Goal: Complete application form

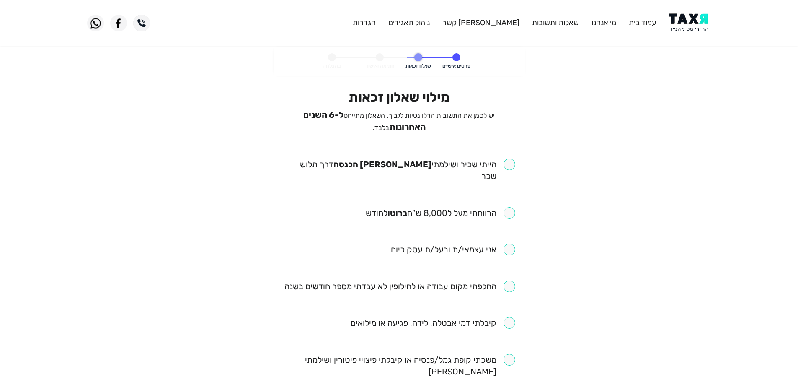
click at [509, 160] on input "checkbox" at bounding box center [399, 169] width 232 height 23
checkbox input "true"
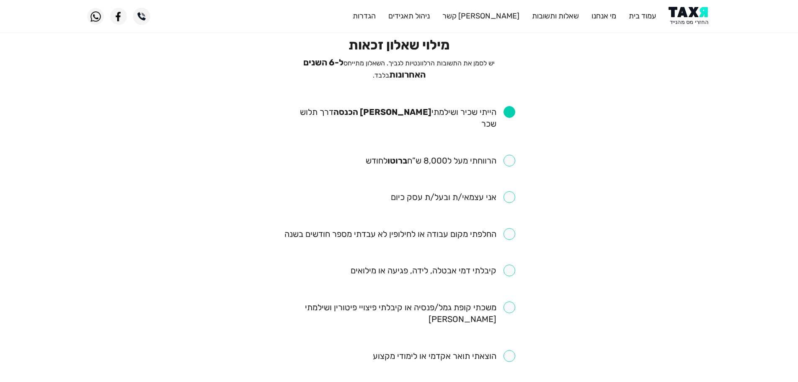
scroll to position [42, 0]
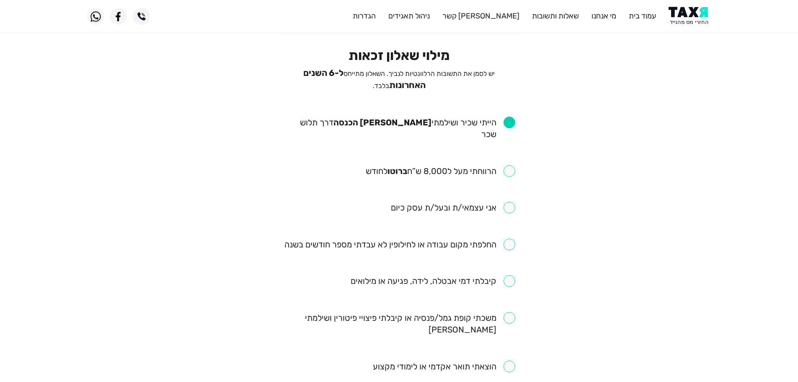
click at [512, 165] on input "checkbox" at bounding box center [441, 171] width 150 height 12
checkbox input "true"
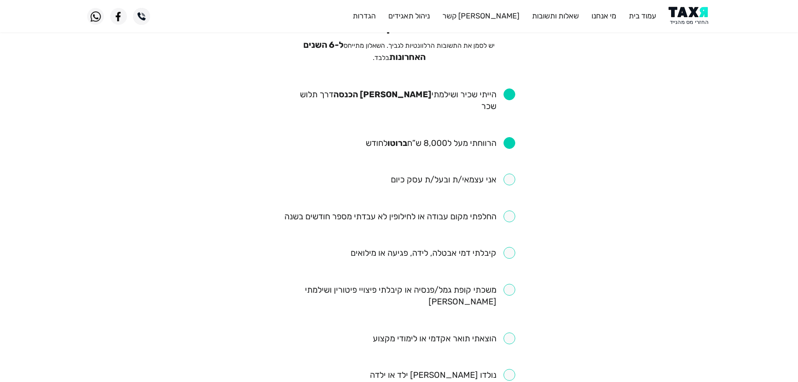
scroll to position [84, 0]
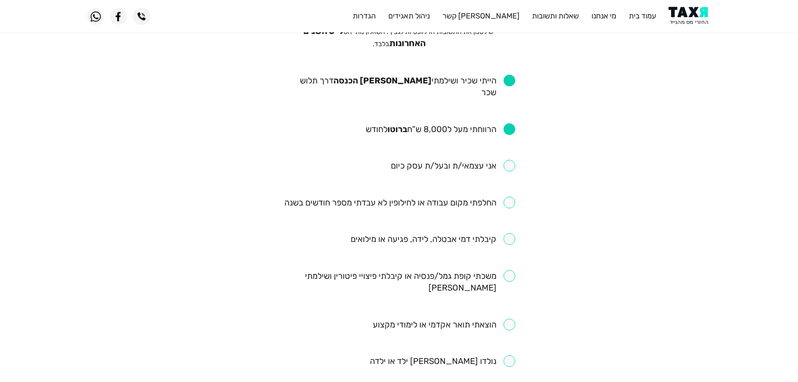
click at [507, 196] on input "checkbox" at bounding box center [399, 202] width 231 height 12
checkbox input "true"
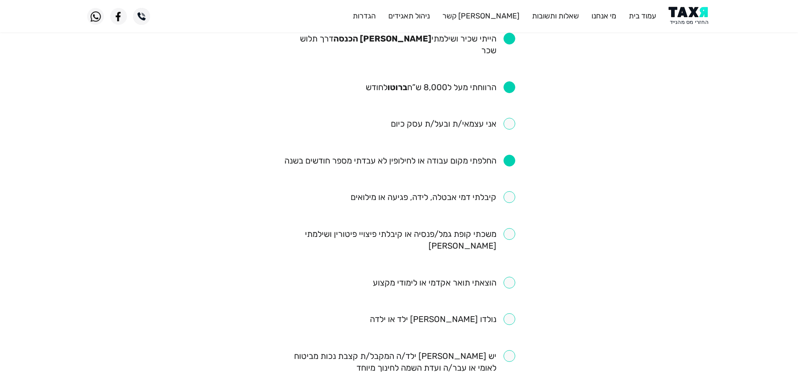
scroll to position [168, 0]
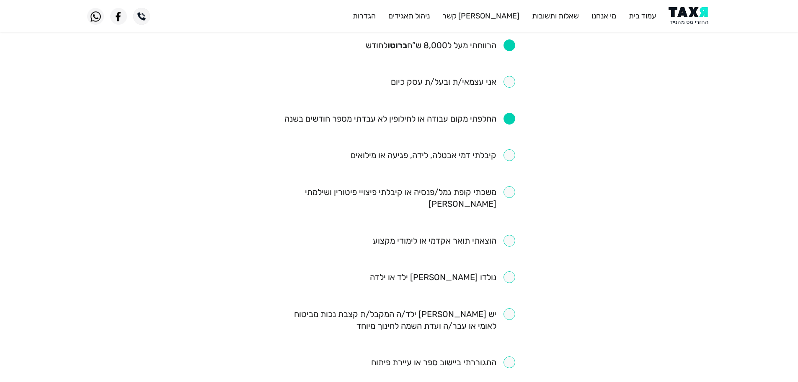
click at [509, 149] on input "checkbox" at bounding box center [433, 155] width 165 height 12
checkbox input "true"
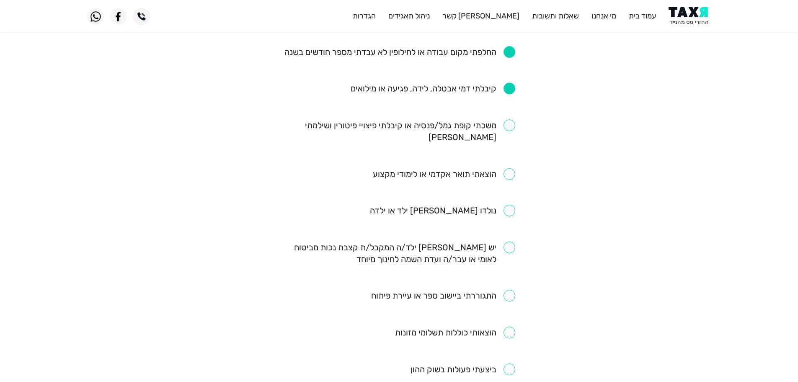
scroll to position [251, 0]
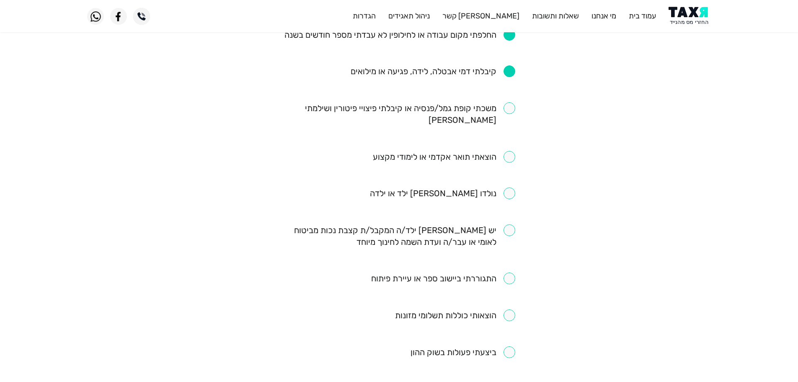
click at [506, 102] on input "checkbox" at bounding box center [399, 113] width 232 height 23
checkbox input "true"
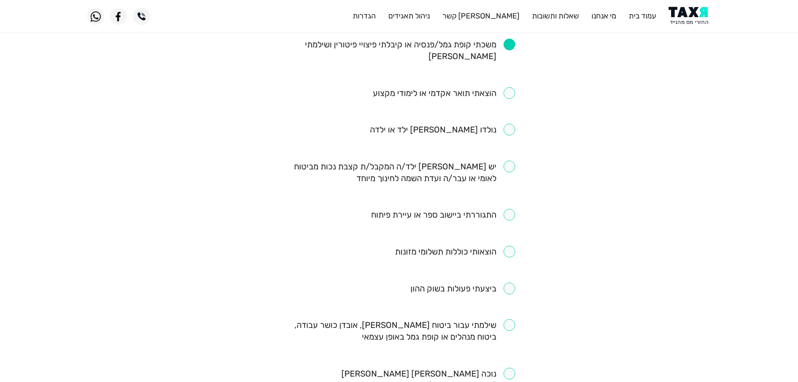
scroll to position [335, 0]
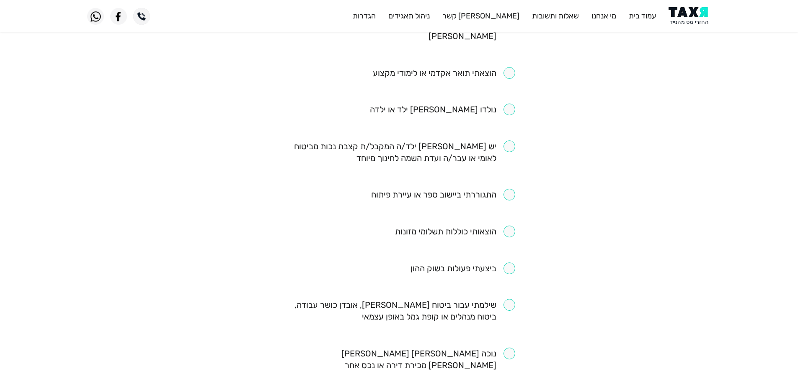
click at [509, 189] on input "checkbox" at bounding box center [443, 195] width 144 height 12
checkbox input "true"
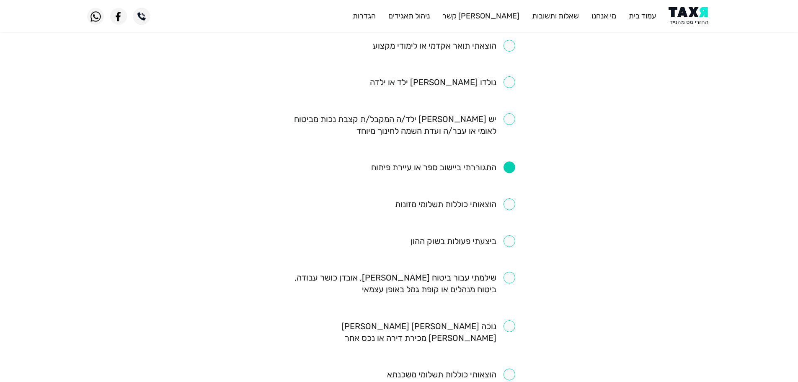
scroll to position [377, 0]
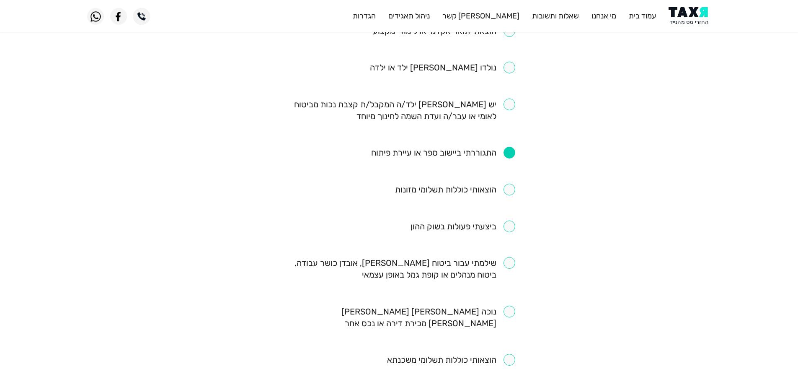
click at [512, 184] on input "checkbox" at bounding box center [455, 190] width 120 height 12
checkbox input "true"
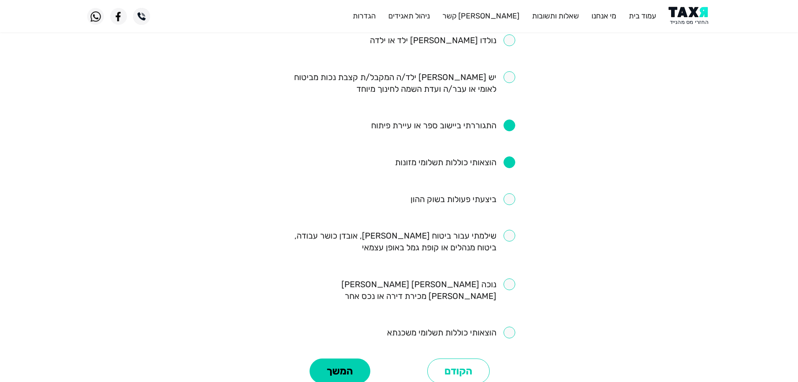
scroll to position [419, 0]
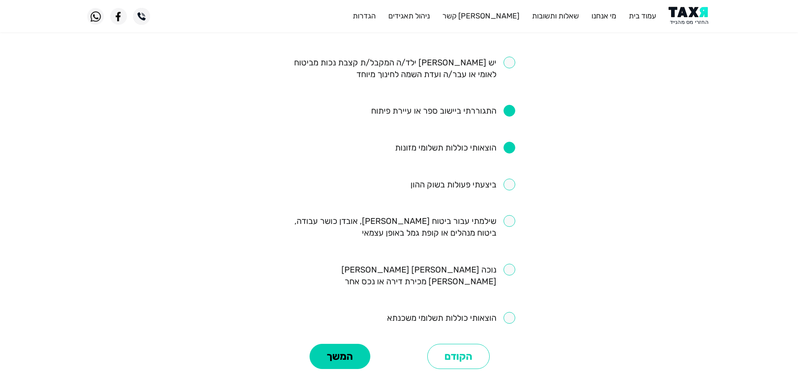
click at [507, 215] on input "checkbox" at bounding box center [399, 226] width 232 height 23
checkbox input "true"
click at [359, 344] on button "המשך" at bounding box center [340, 356] width 61 height 25
